Goal: Information Seeking & Learning: Compare options

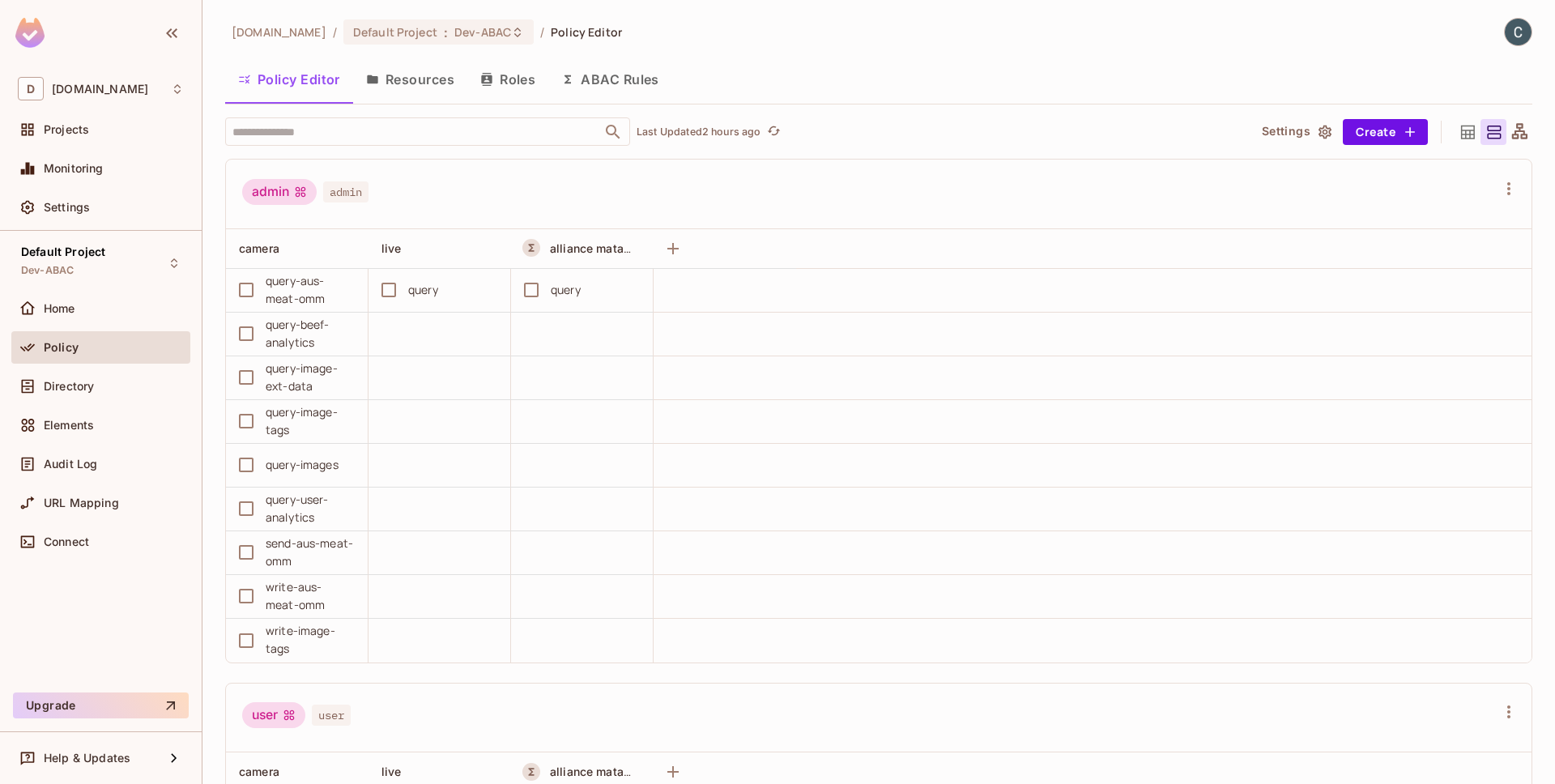
click at [1218, 78] on div "Policy Editor Resources Roles ABAC Rules" at bounding box center [879, 79] width 1307 height 40
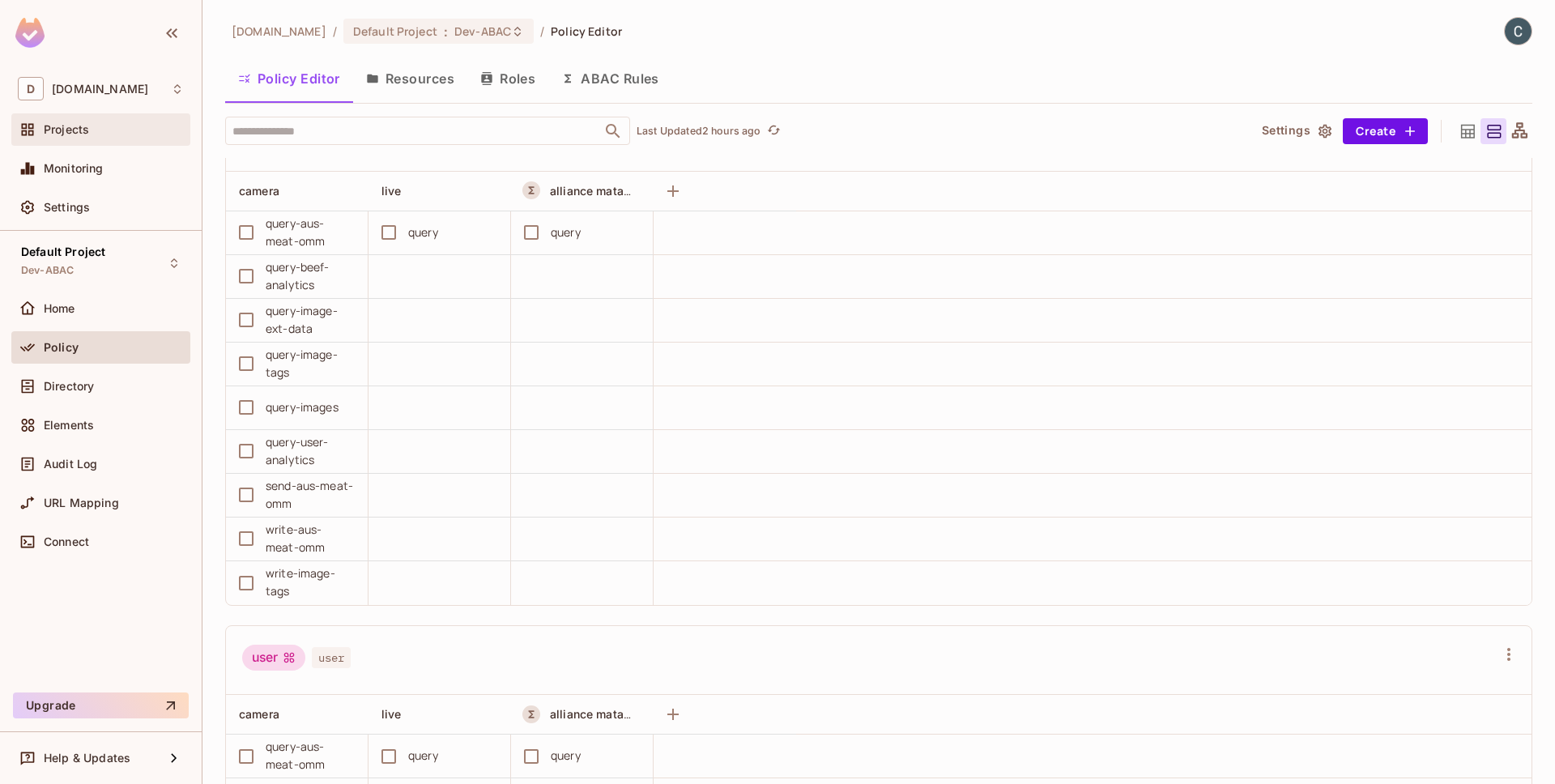
click at [111, 129] on div "Projects" at bounding box center [113, 129] width 140 height 13
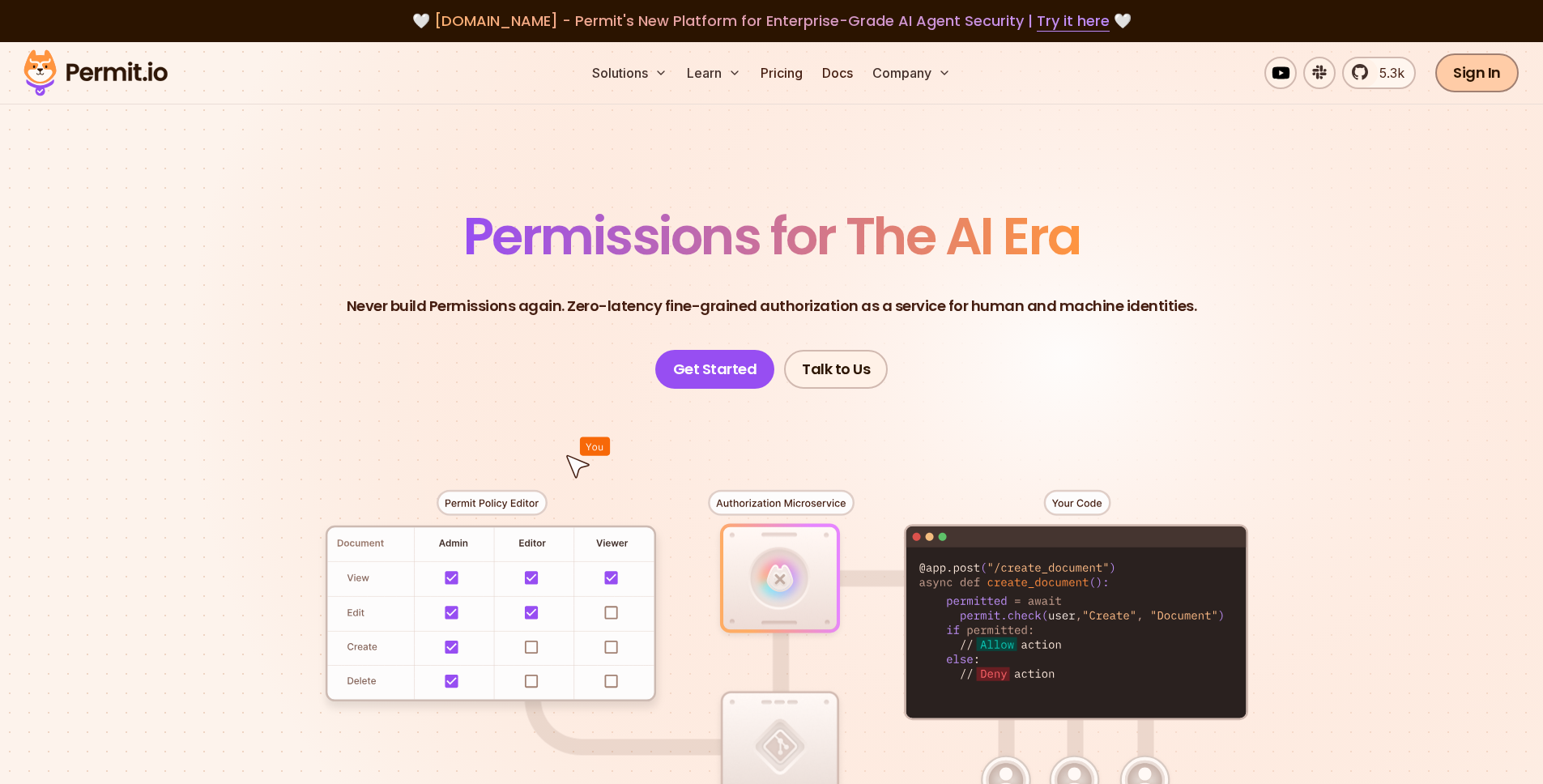
click at [1474, 79] on link "Sign In" at bounding box center [1477, 72] width 84 height 39
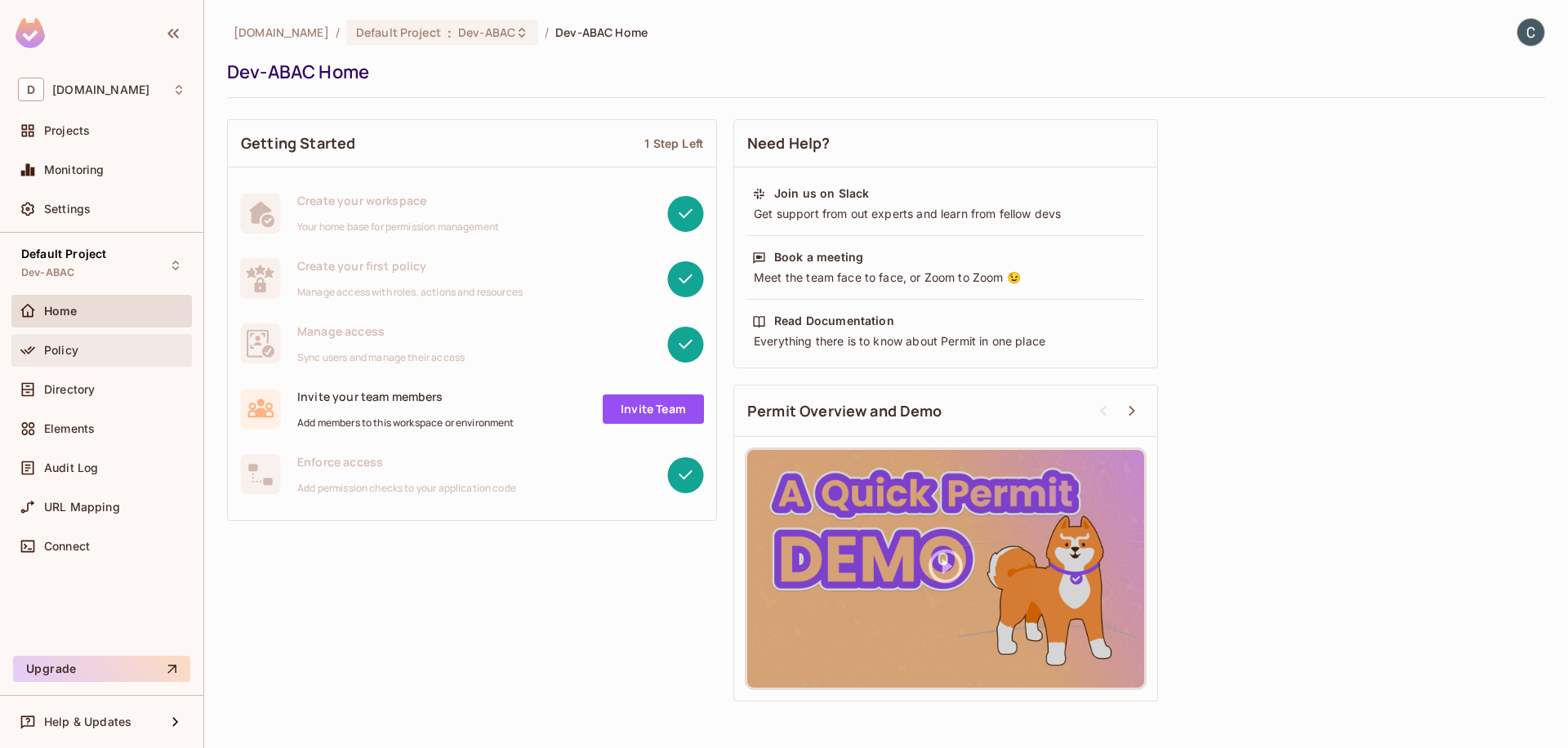
click at [89, 348] on div "Policy" at bounding box center [114, 350] width 141 height 13
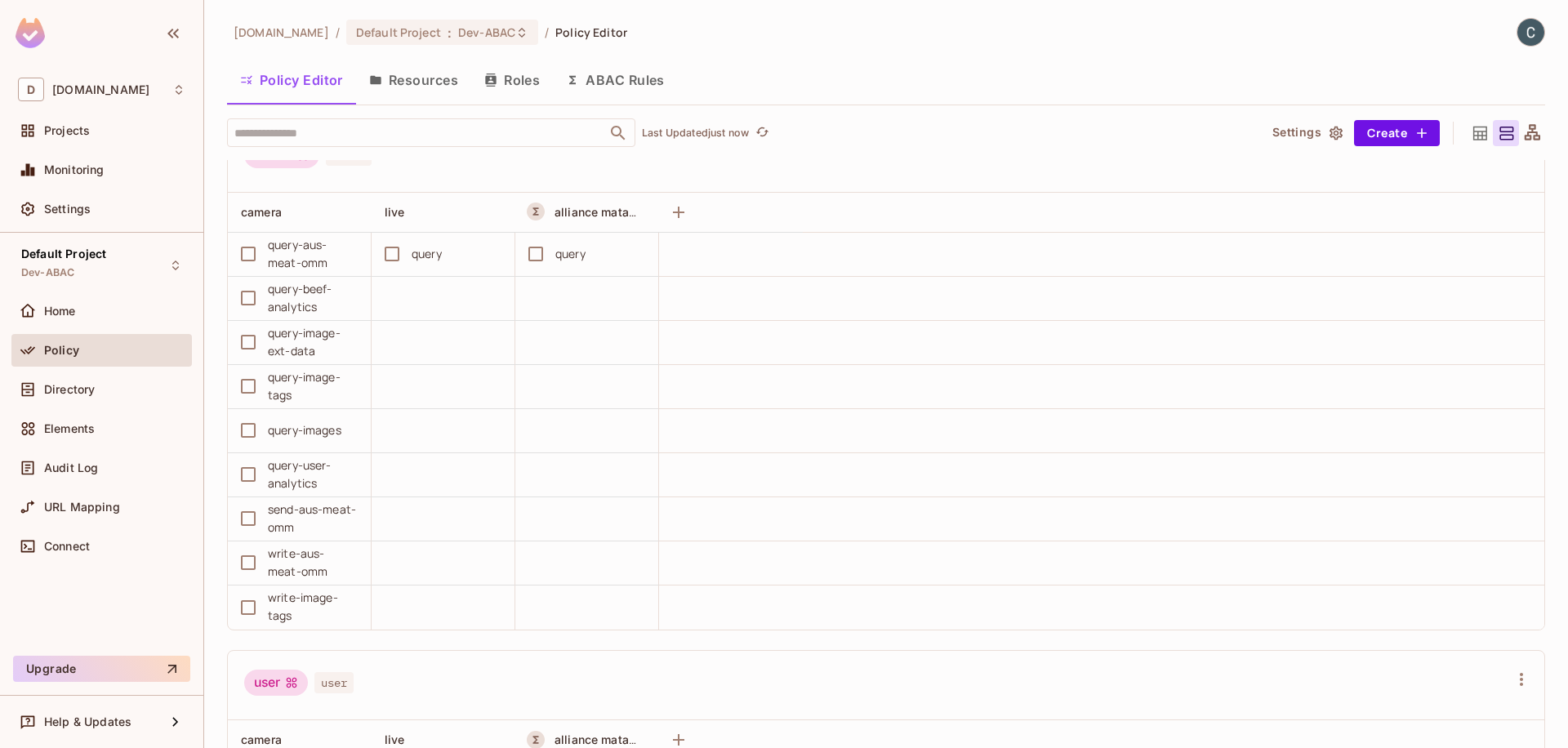
scroll to position [1, 0]
click at [94, 395] on span "Directory" at bounding box center [69, 389] width 51 height 13
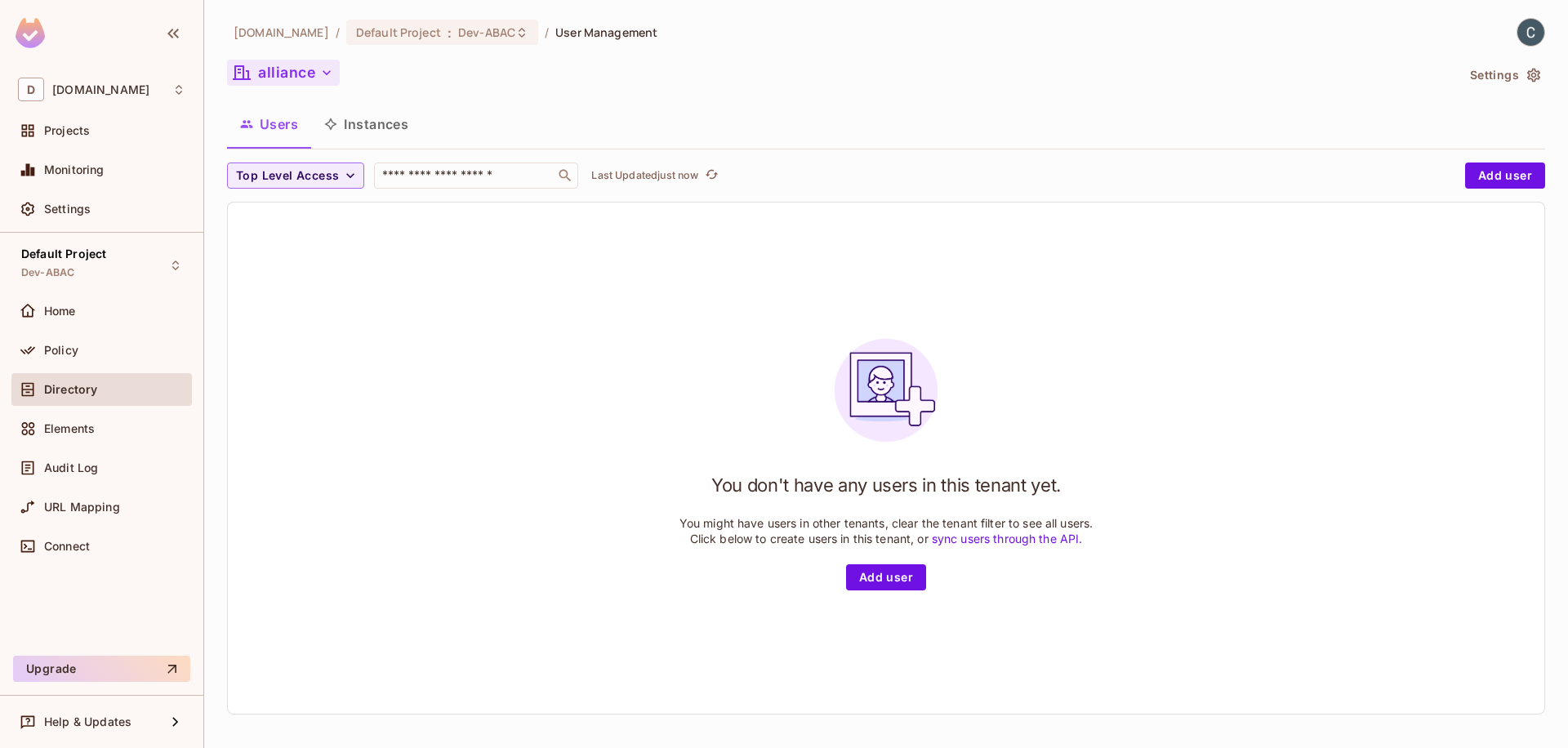
click at [289, 69] on button "alliance" at bounding box center [284, 72] width 113 height 26
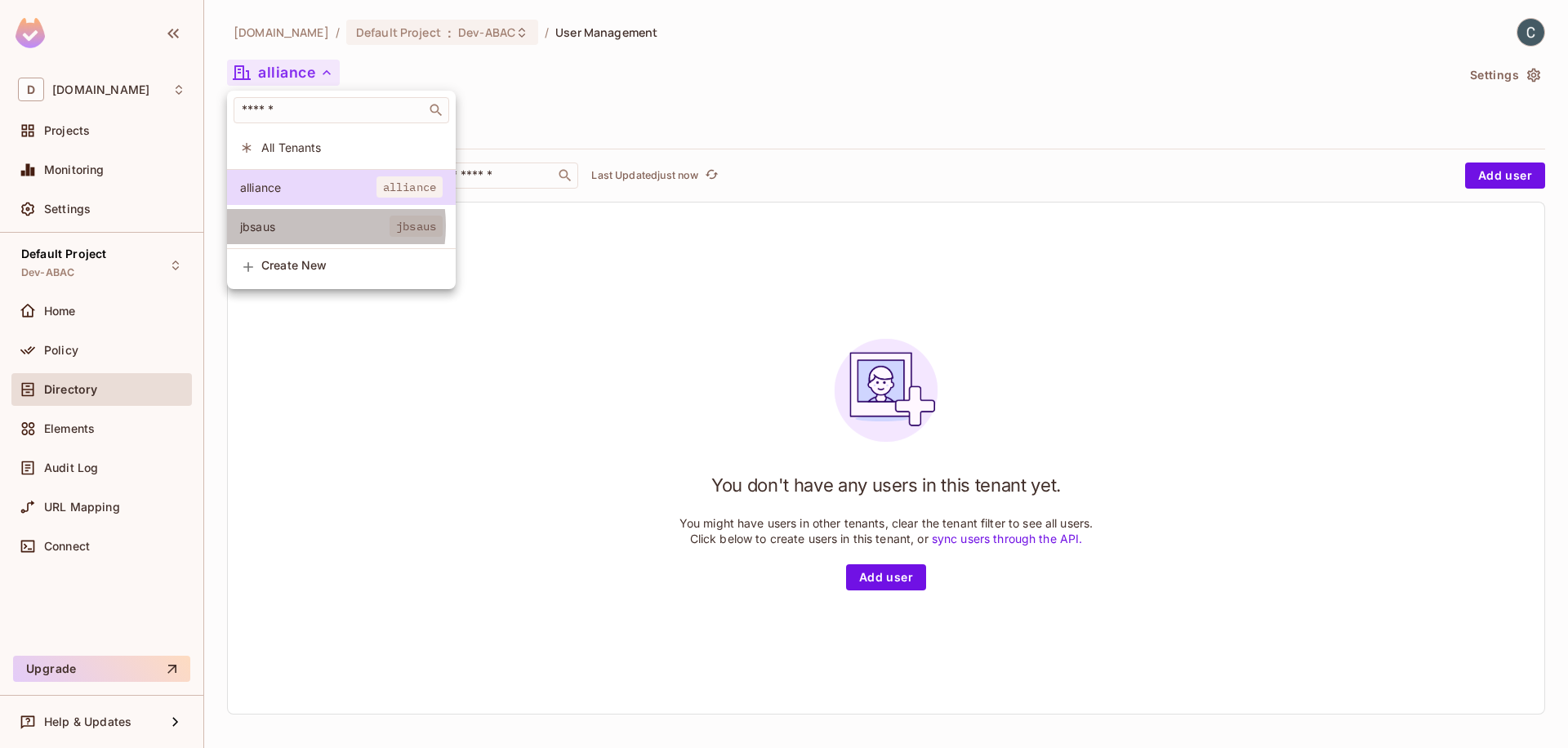
click at [301, 226] on span "jbsaus" at bounding box center [315, 226] width 150 height 16
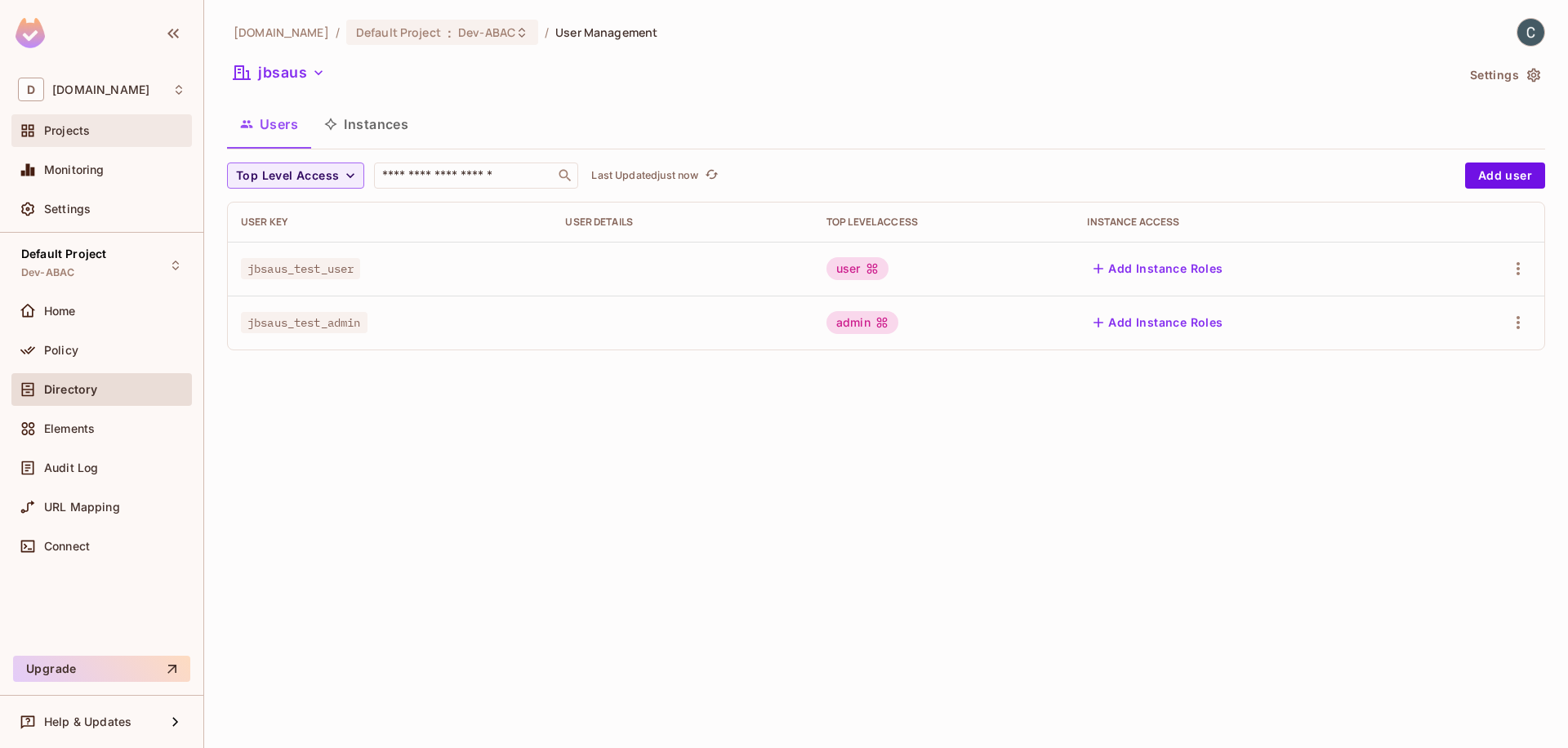
click at [87, 129] on span "Projects" at bounding box center [66, 130] width 46 height 13
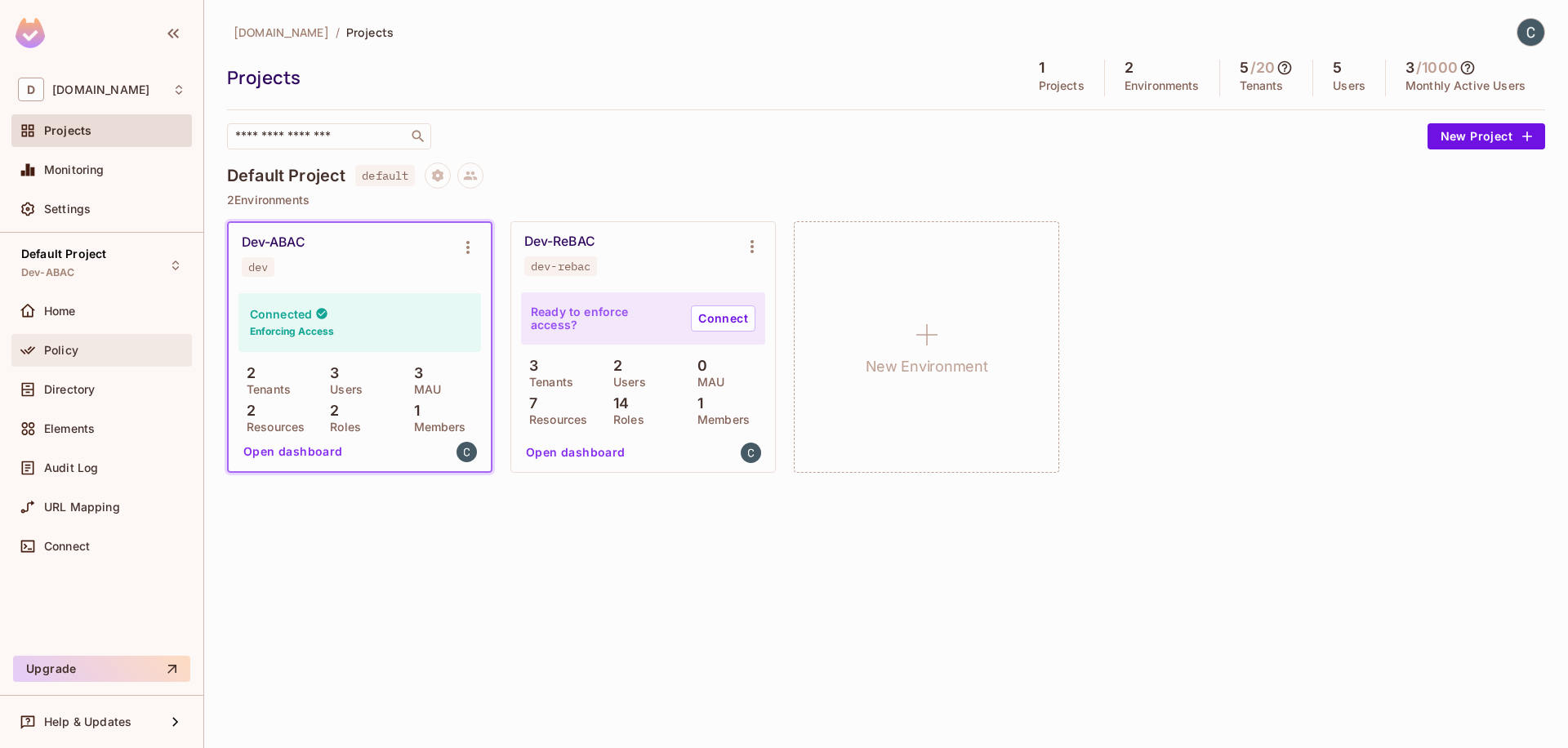
click at [77, 352] on span "Policy" at bounding box center [60, 350] width 34 height 13
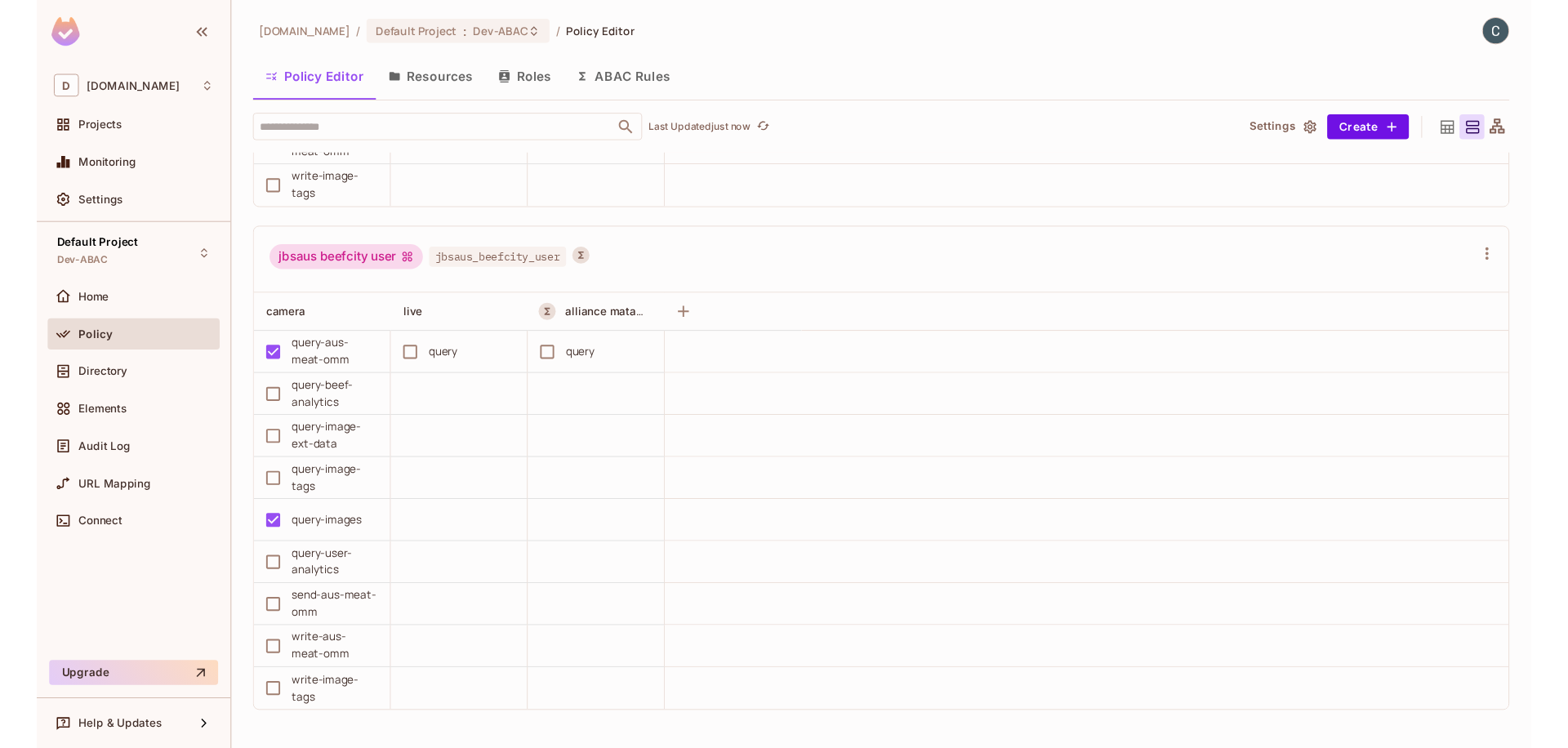
scroll to position [1502, 0]
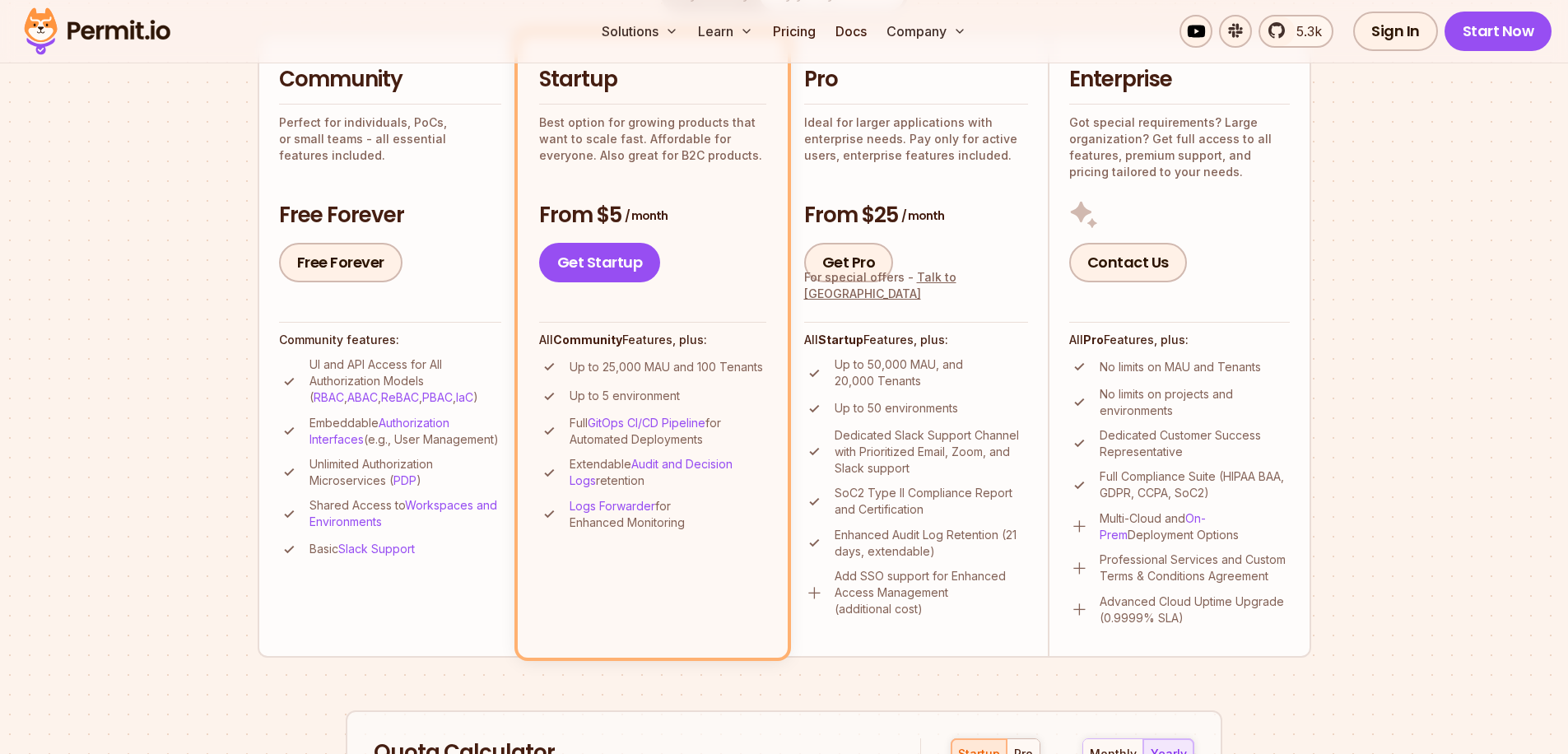
scroll to position [368, 0]
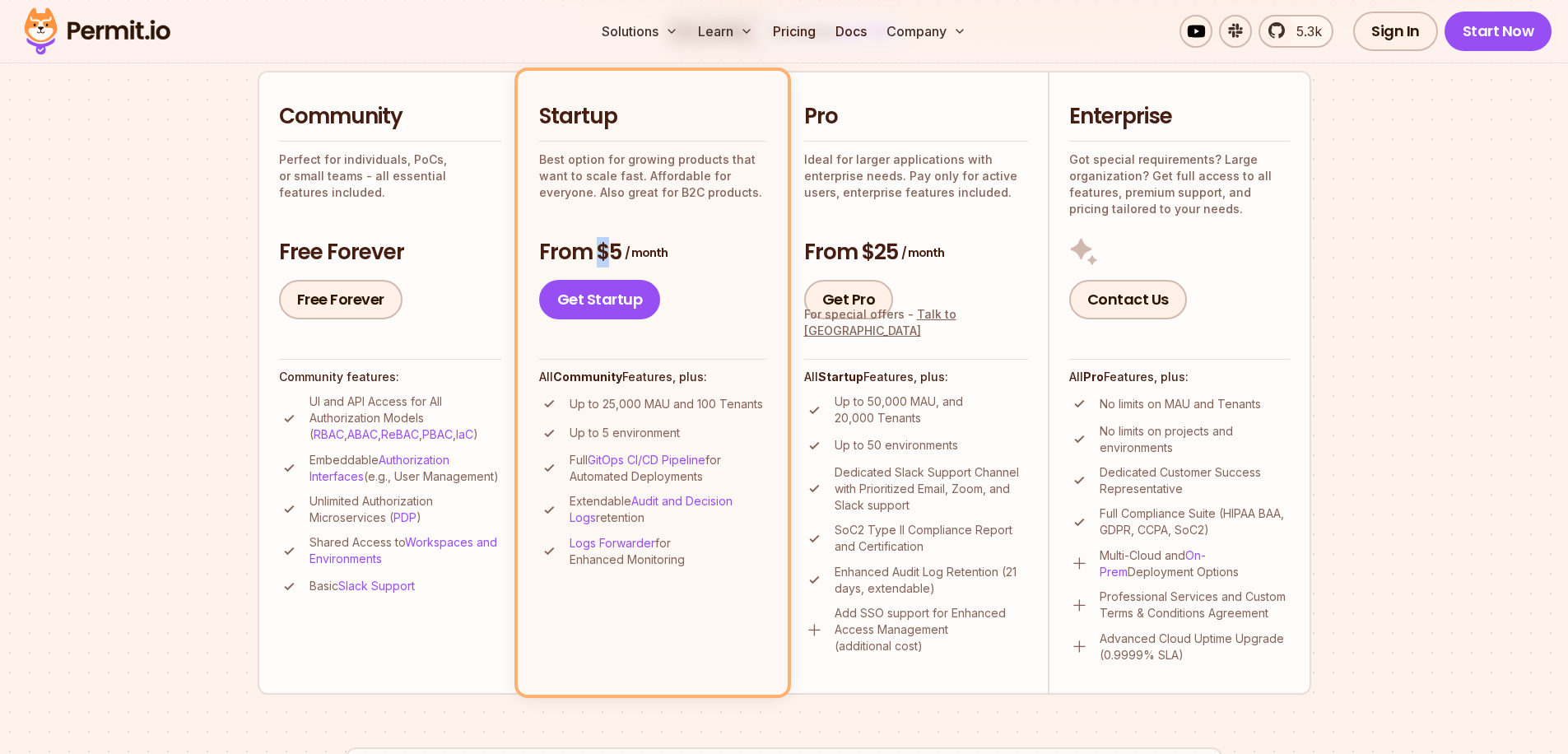
drag, startPoint x: 597, startPoint y: 254, endPoint x: 770, endPoint y: 263, distance: 173.2
click at [658, 255] on h3 "From $5 / month" at bounding box center [653, 253] width 227 height 29
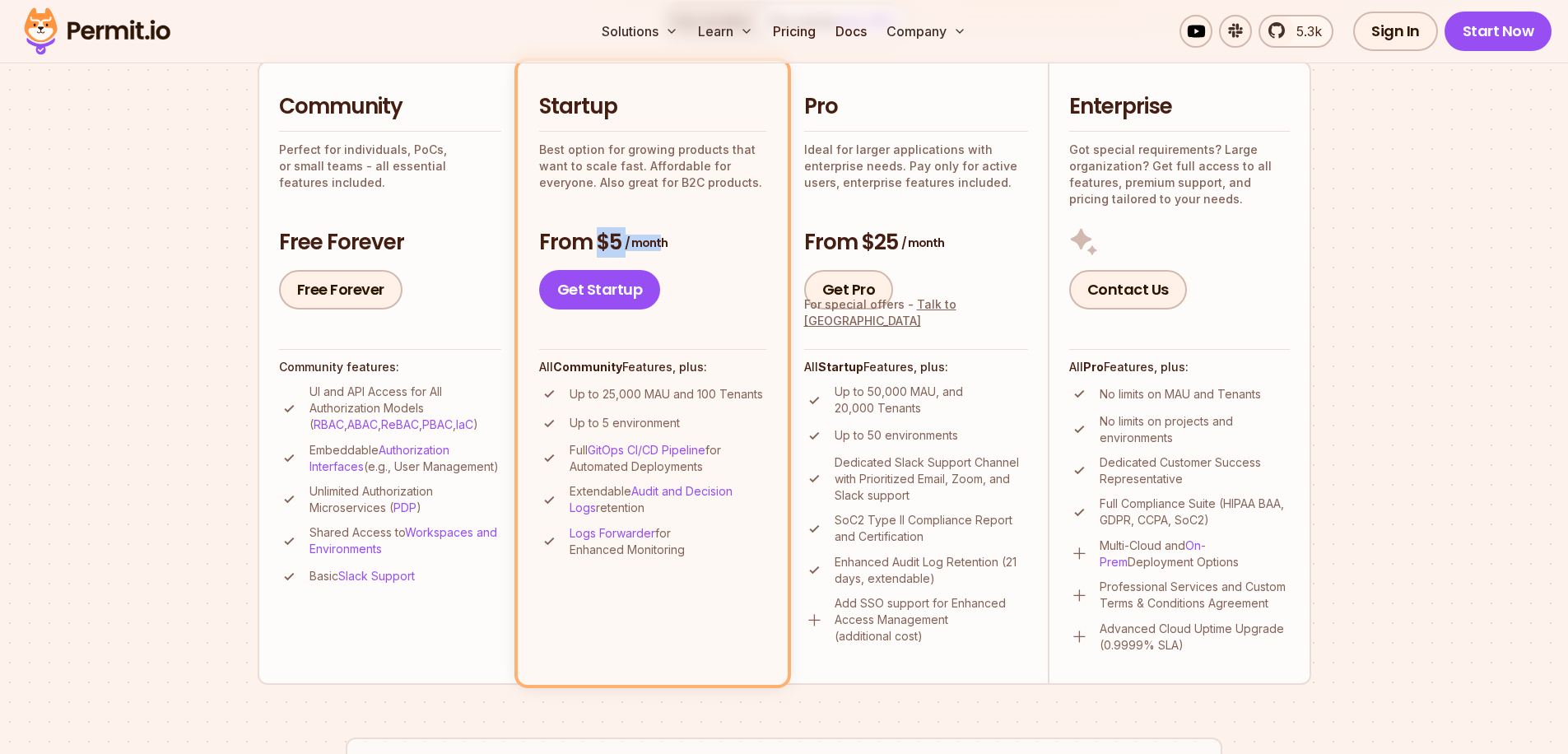
scroll to position [447, 0]
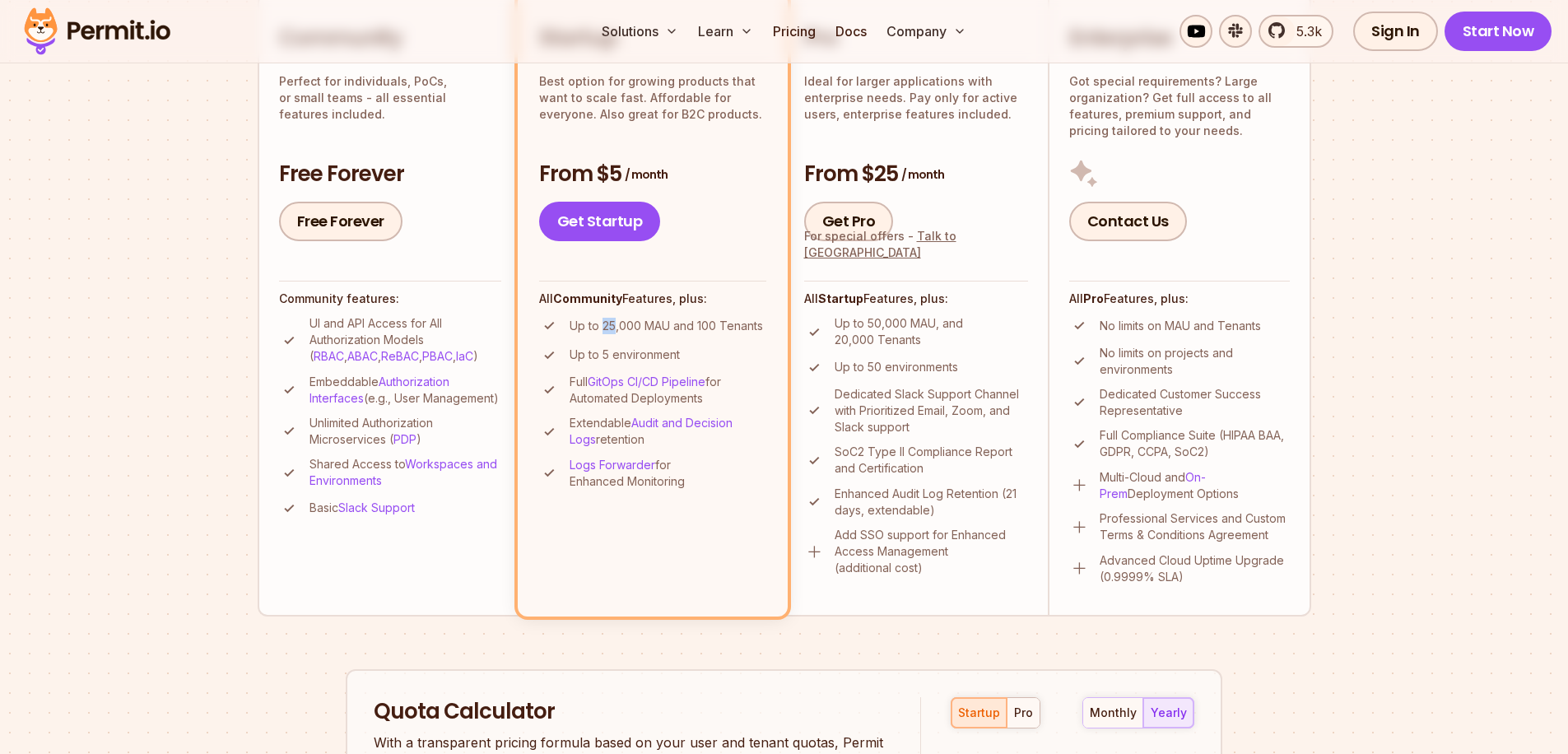
click at [617, 329] on p "Up to 25,000 MAU and 100 Tenants" at bounding box center [667, 326] width 194 height 17
click at [703, 329] on p "Up to 25,000 MAU and 100 Tenants" at bounding box center [667, 326] width 194 height 17
drag, startPoint x: 607, startPoint y: 349, endPoint x: 750, endPoint y: 351, distance: 143.0
click at [669, 347] on p "Up to 5 environment" at bounding box center [624, 354] width 111 height 17
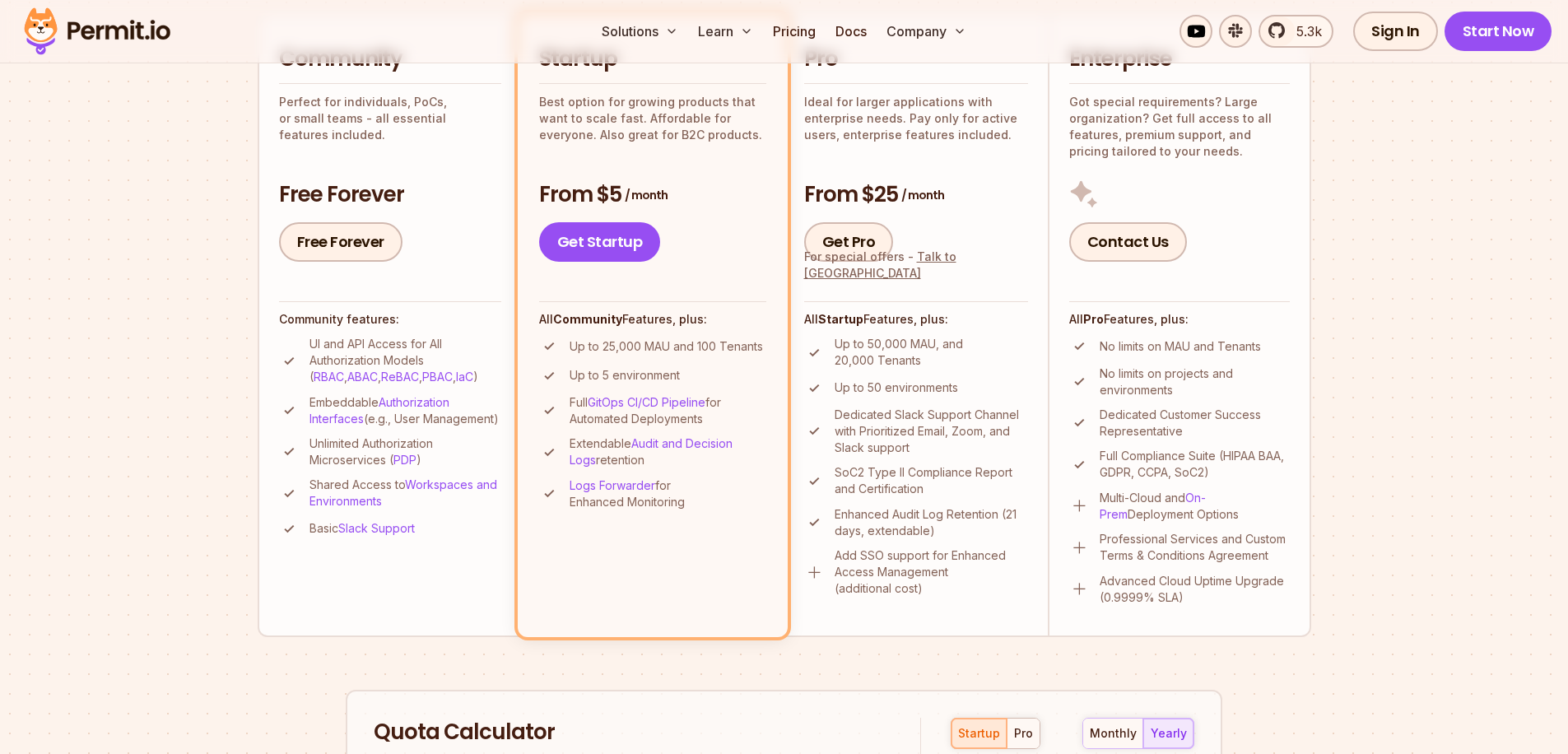
scroll to position [311, 0]
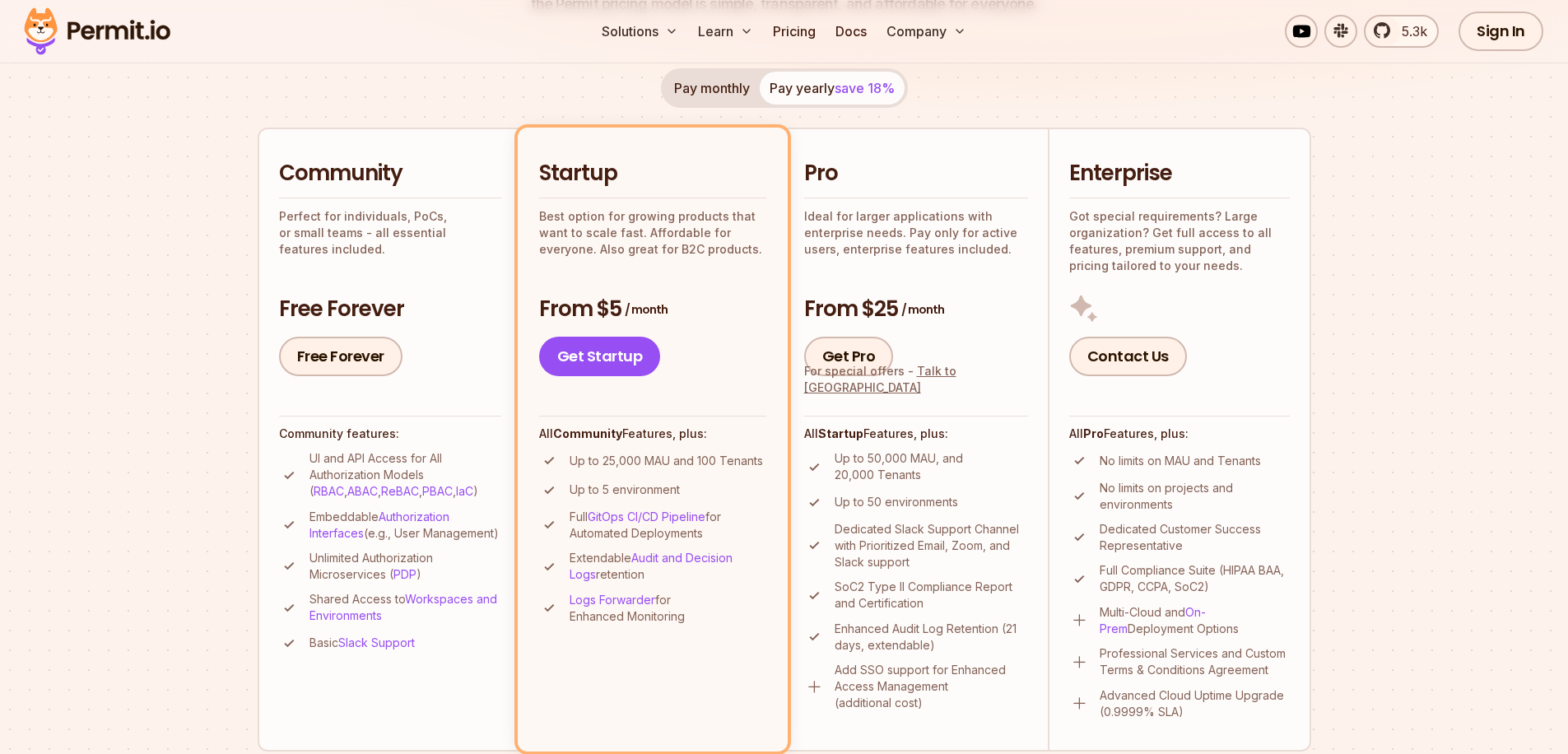
click at [829, 173] on h2 "Pro" at bounding box center [915, 173] width 224 height 29
drag, startPoint x: 922, startPoint y: 304, endPoint x: 1005, endPoint y: 306, distance: 83.0
click at [1005, 306] on h3 "From $25 / month" at bounding box center [915, 309] width 224 height 29
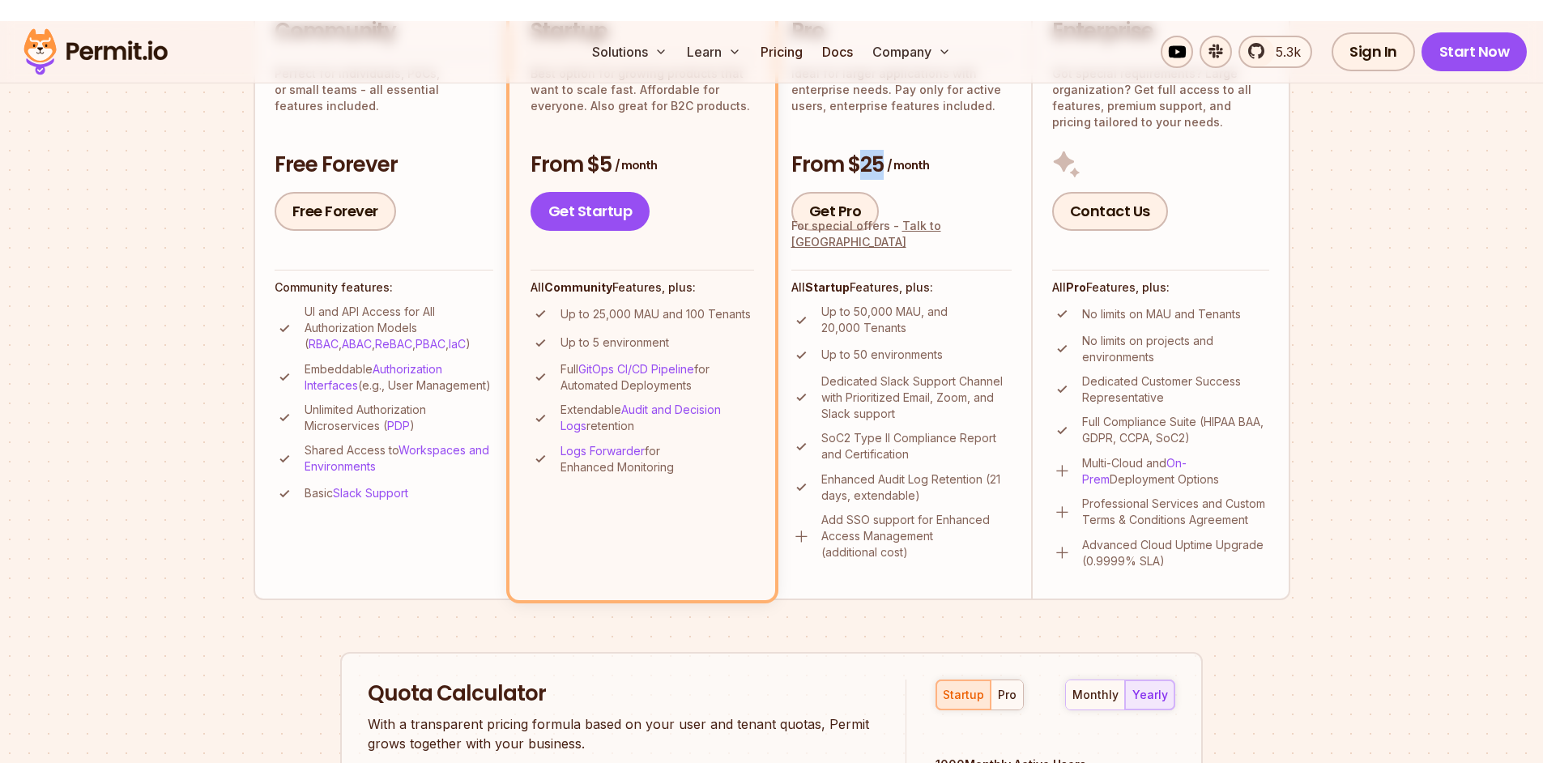
scroll to position [551, 0]
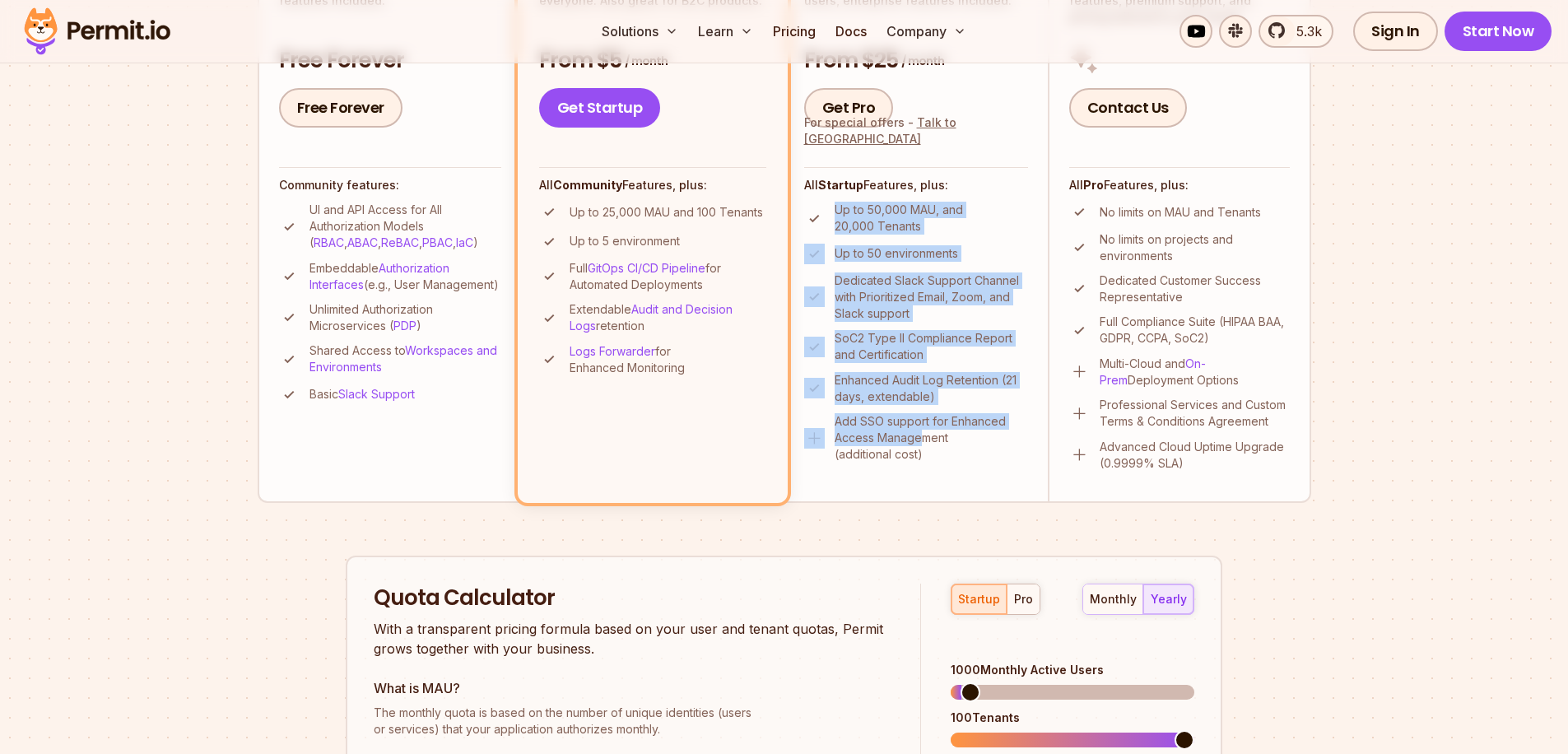
drag, startPoint x: 836, startPoint y: 213, endPoint x: 942, endPoint y: 457, distance: 266.0
click at [922, 439] on ul "Up to 50,000 MAU, and 20,000 Tenants Up to 50 environments Dedicated Slack Supp…" at bounding box center [915, 332] width 224 height 261
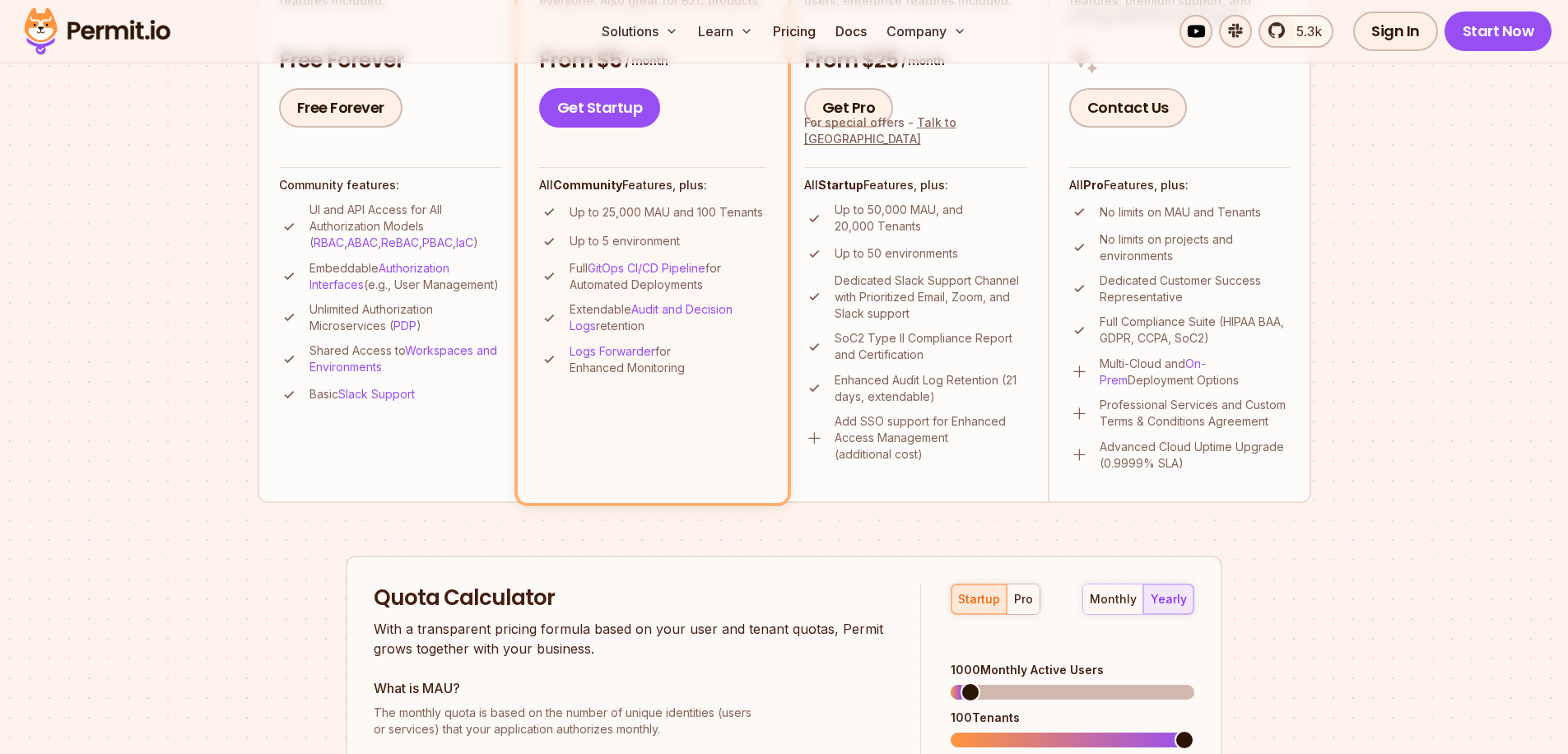
click at [963, 465] on li "Pro Ideal for larger applications with enterprise needs. Pay only for active us…" at bounding box center [915, 190] width 263 height 623
